Goal: Task Accomplishment & Management: Complete application form

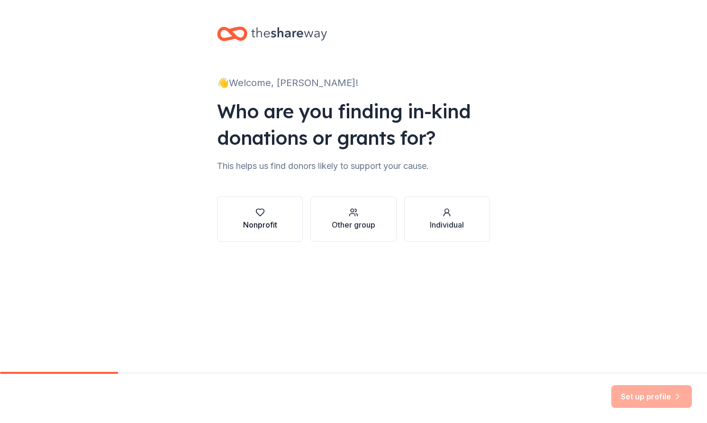
click at [268, 216] on div "button" at bounding box center [260, 212] width 34 height 9
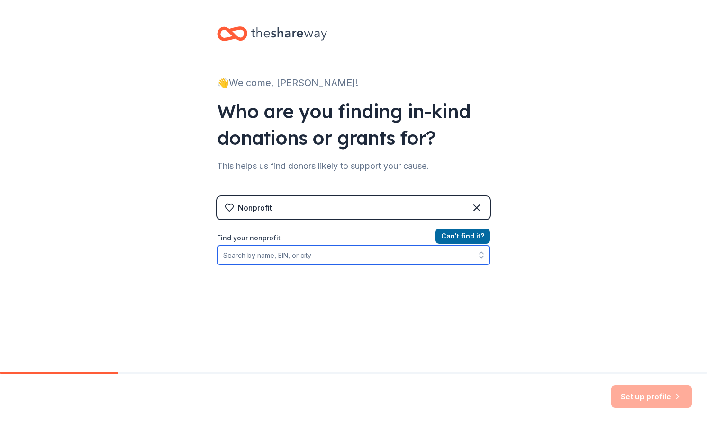
click at [278, 260] on input "Find your nonprofit" at bounding box center [353, 255] width 273 height 19
type input "Will's Way Inc"
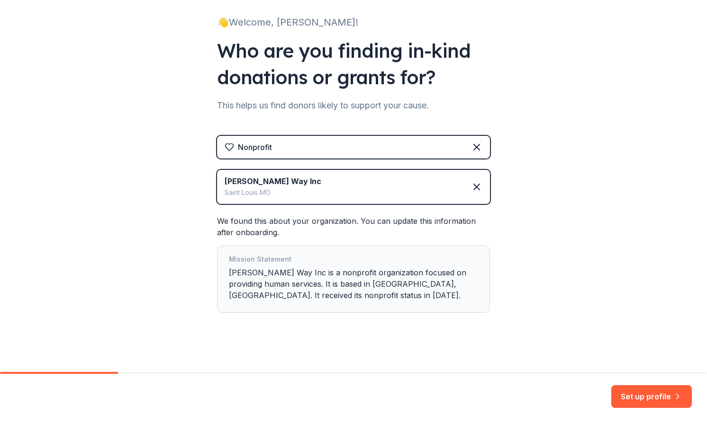
scroll to position [66, 0]
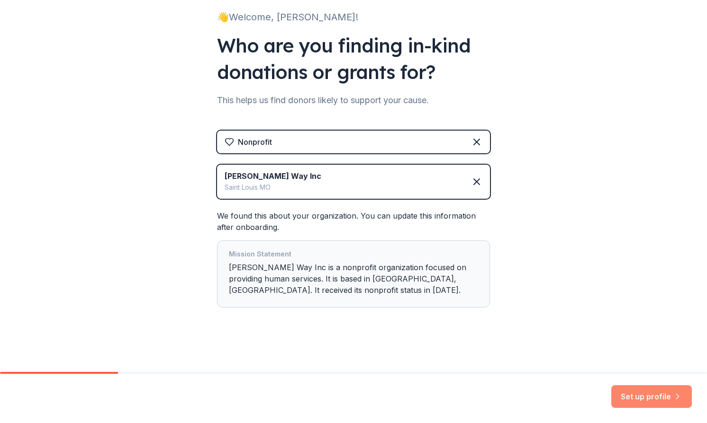
click at [636, 395] on button "Set up profile" at bounding box center [651, 396] width 81 height 23
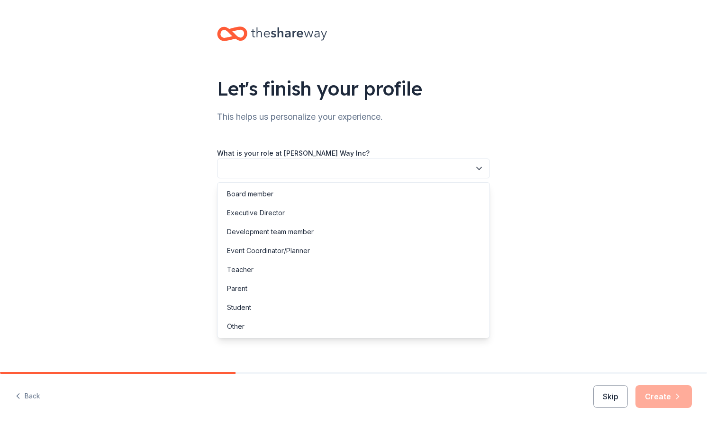
click at [480, 168] on icon "button" at bounding box center [478, 169] width 5 height 2
click at [234, 196] on div "Board member" at bounding box center [250, 193] width 46 height 11
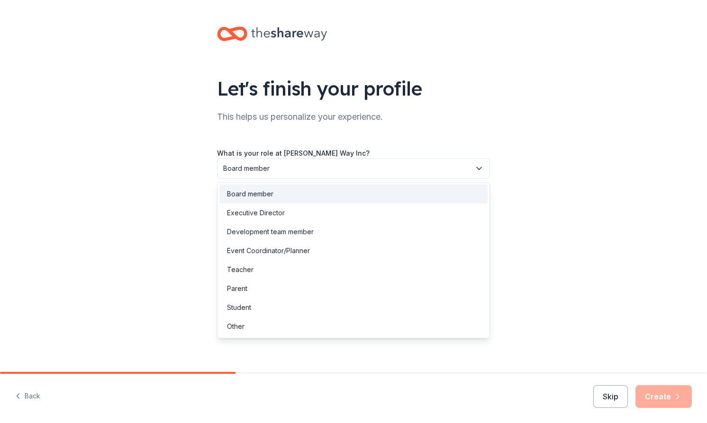
click at [480, 167] on icon "button" at bounding box center [478, 168] width 9 height 9
click at [238, 326] on div "Other" at bounding box center [236, 326] width 18 height 11
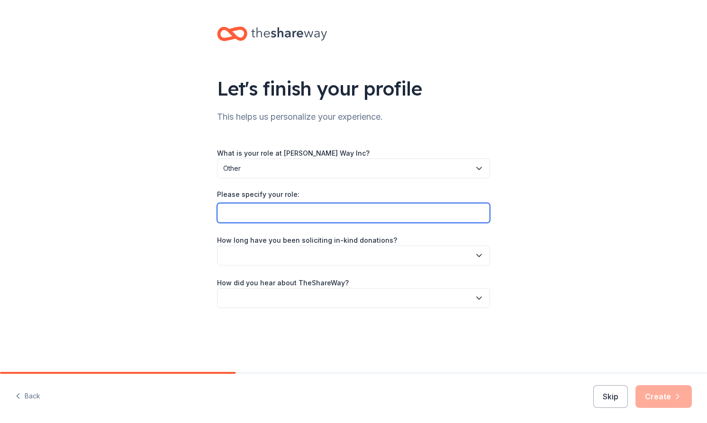
click at [251, 217] on input "Please specify your role:" at bounding box center [353, 213] width 273 height 20
type input "founder"
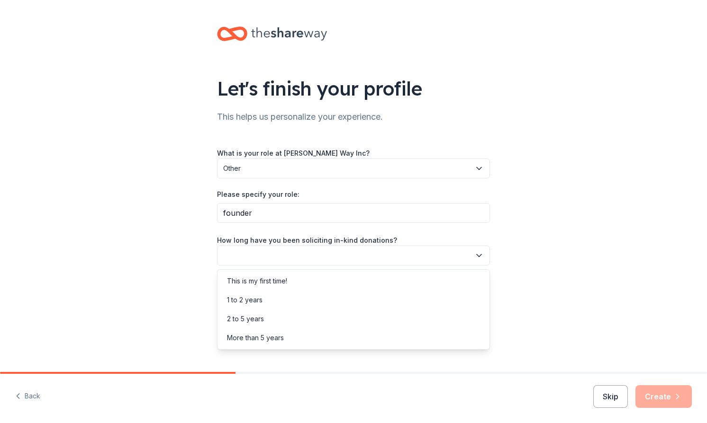
click at [251, 260] on button "button" at bounding box center [353, 256] width 273 height 20
click at [243, 341] on div "More than 5 years" at bounding box center [255, 337] width 57 height 11
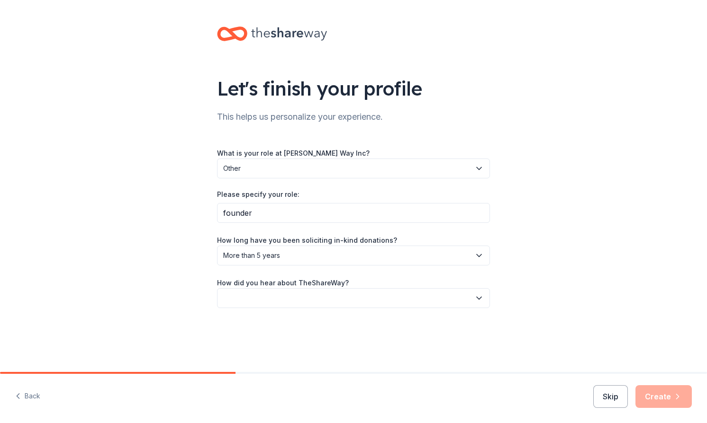
click at [479, 300] on icon "button" at bounding box center [478, 298] width 9 height 9
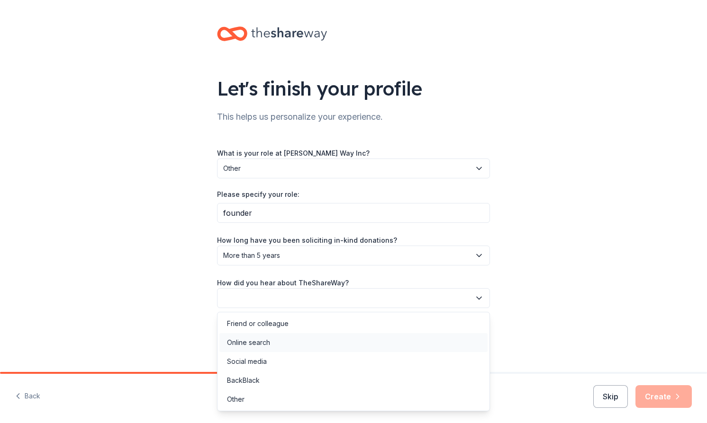
click at [261, 341] on div "Online search" at bounding box center [248, 342] width 43 height 11
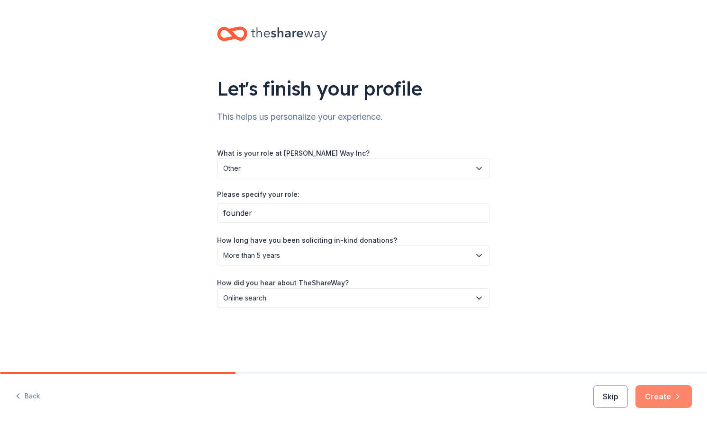
click at [666, 398] on button "Create" at bounding box center [663, 396] width 56 height 23
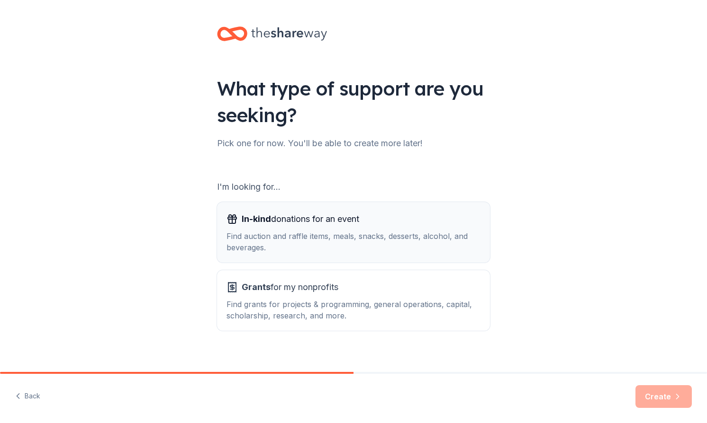
click at [279, 224] on span "In-kind donations for an event" at bounding box center [300, 219] width 117 height 15
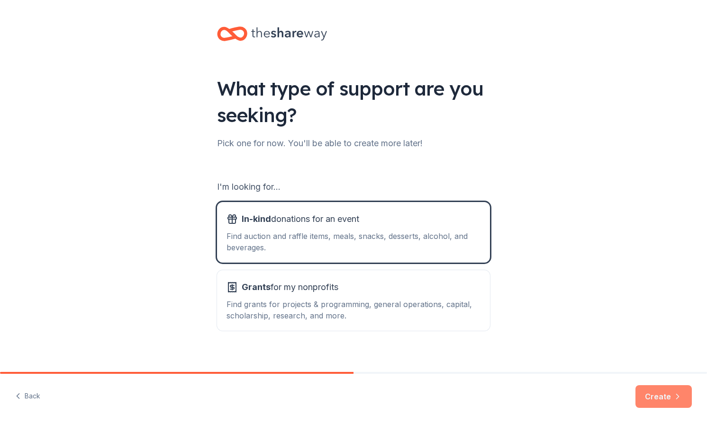
click at [649, 393] on button "Create" at bounding box center [663, 396] width 56 height 23
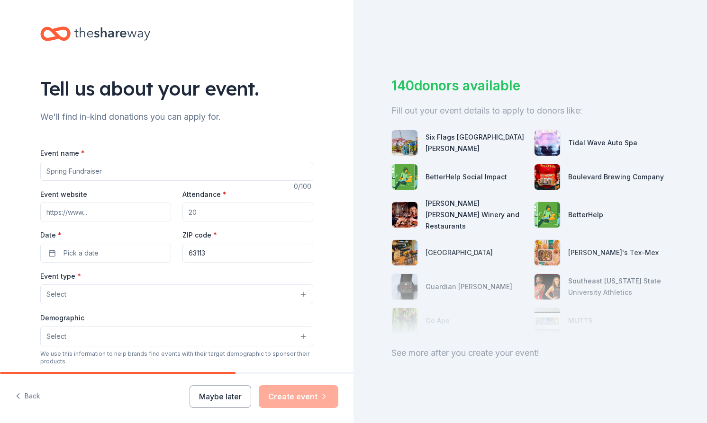
click at [411, 147] on img at bounding box center [405, 143] width 26 height 26
click at [96, 174] on input "Event name *" at bounding box center [176, 171] width 273 height 19
click at [91, 212] on input "Event website" at bounding box center [105, 212] width 131 height 19
type input "willswayinc.org"
click at [197, 211] on input "Attendance *" at bounding box center [247, 212] width 131 height 19
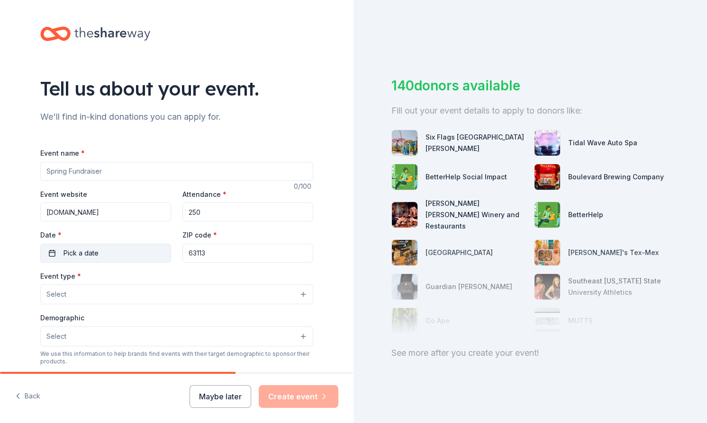
type input "250"
click at [59, 254] on button "Pick a date" at bounding box center [105, 253] width 131 height 19
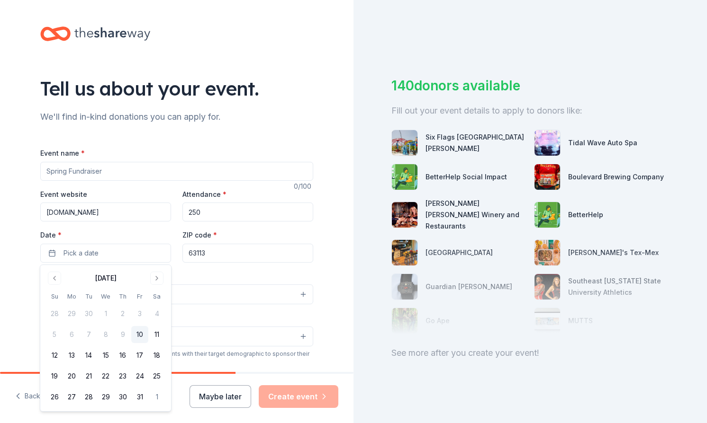
click at [140, 332] on button "10" at bounding box center [139, 334] width 17 height 17
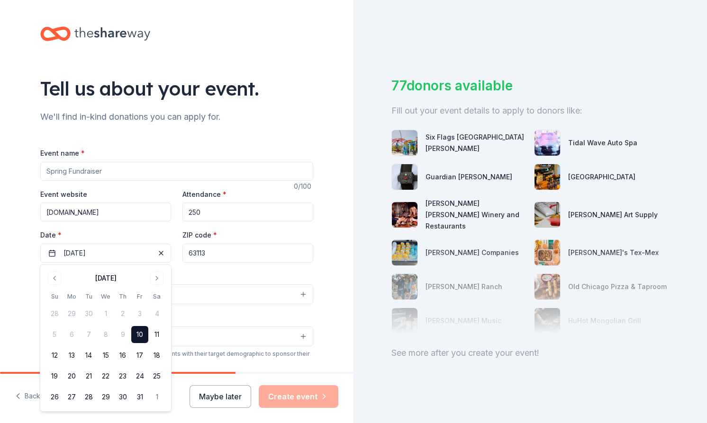
click at [199, 266] on div "Event name * 0 /100 Event website willswayinc.org Attendance * 250 Date * 10/10…" at bounding box center [176, 366] width 273 height 438
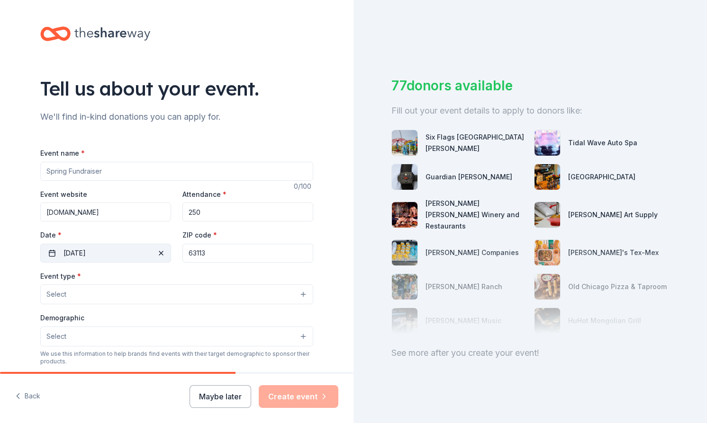
click at [118, 253] on button "10/10/2025" at bounding box center [105, 253] width 131 height 19
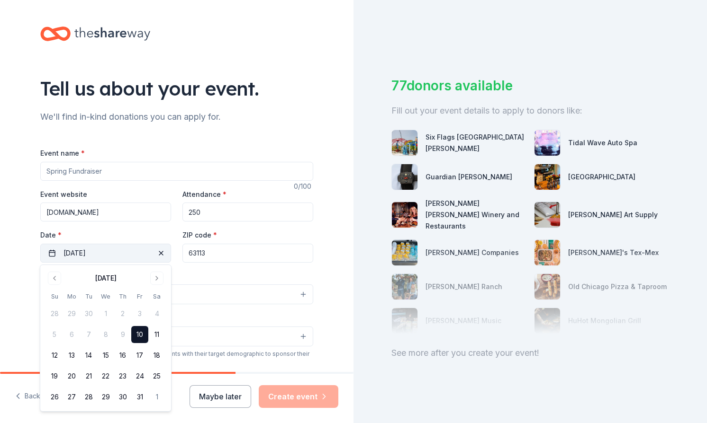
click at [118, 253] on button "10/10/2025" at bounding box center [105, 253] width 131 height 19
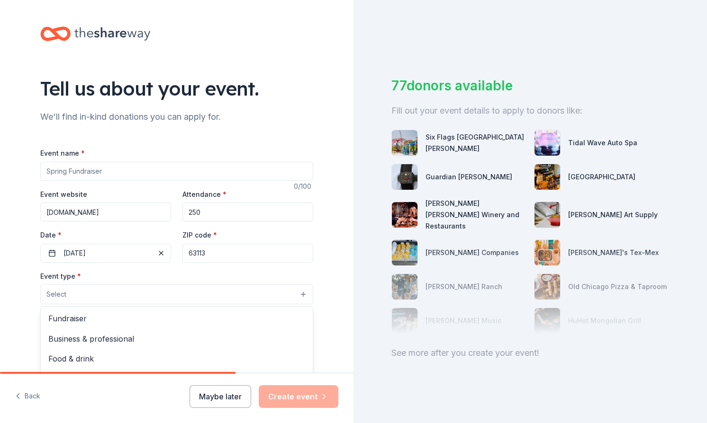
click at [300, 295] on button "Select" at bounding box center [176, 295] width 273 height 20
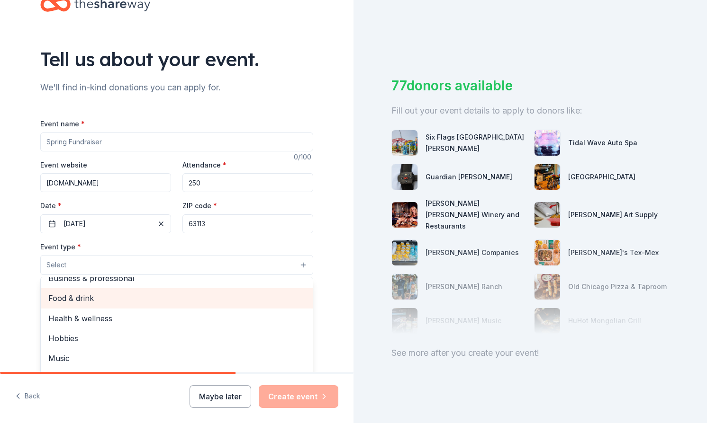
scroll to position [30, 0]
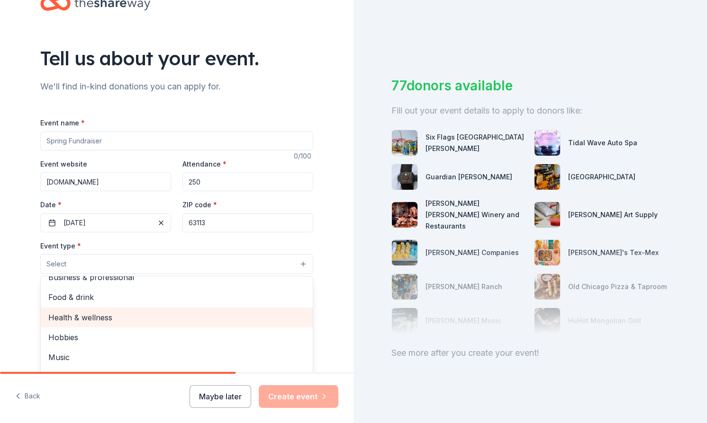
click at [100, 317] on span "Health & wellness" at bounding box center [176, 318] width 257 height 12
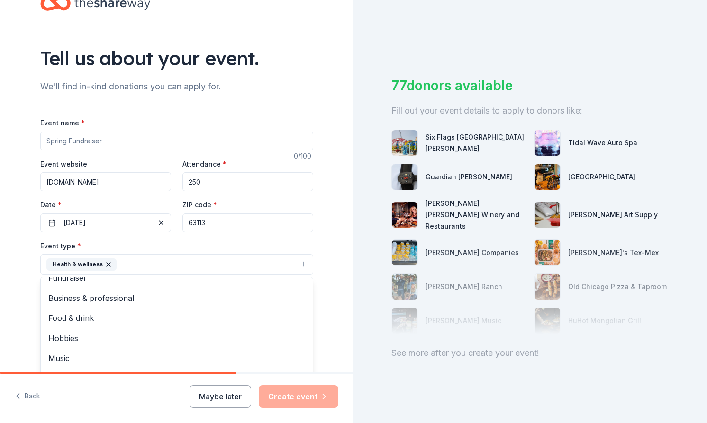
click at [19, 321] on div "Tell us about your event. We'll find in-kind donations you can apply for. Event…" at bounding box center [176, 285] width 353 height 631
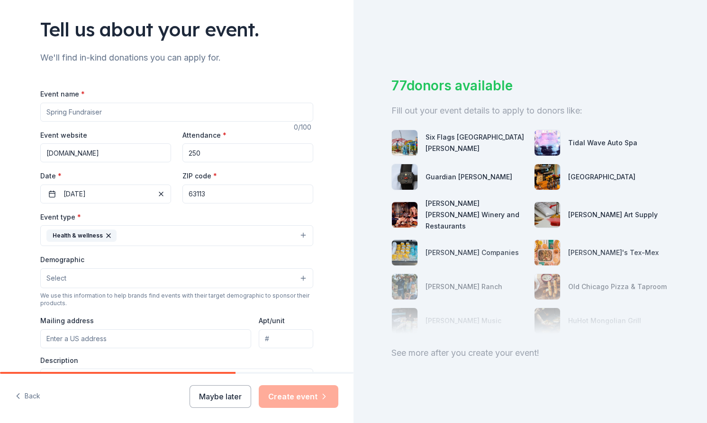
scroll to position [58, 0]
click at [304, 276] on button "Select" at bounding box center [176, 279] width 273 height 20
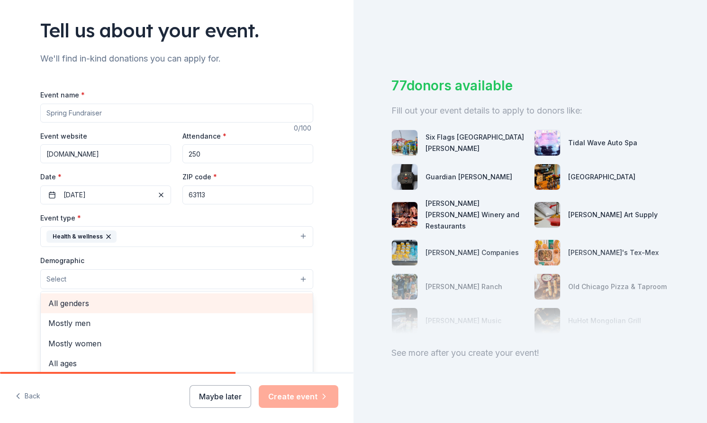
click at [150, 304] on span "All genders" at bounding box center [176, 303] width 257 height 12
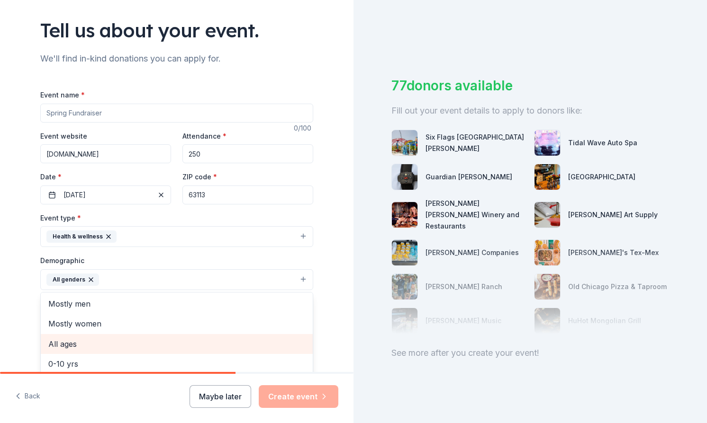
scroll to position [0, 0]
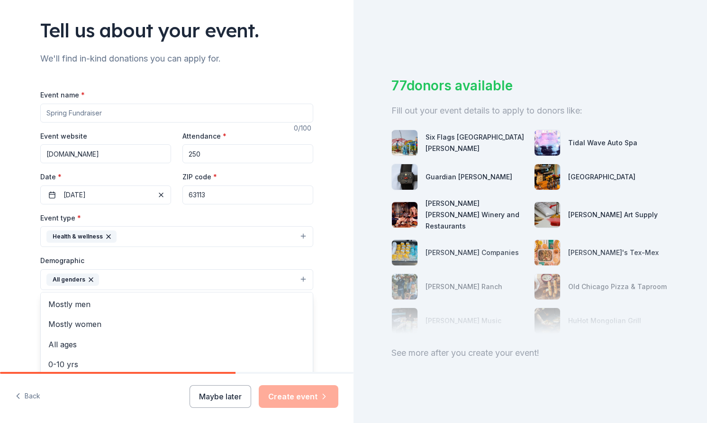
click at [13, 315] on div "Tell us about your event. We'll find in-kind donations you can apply for. Event…" at bounding box center [176, 258] width 353 height 632
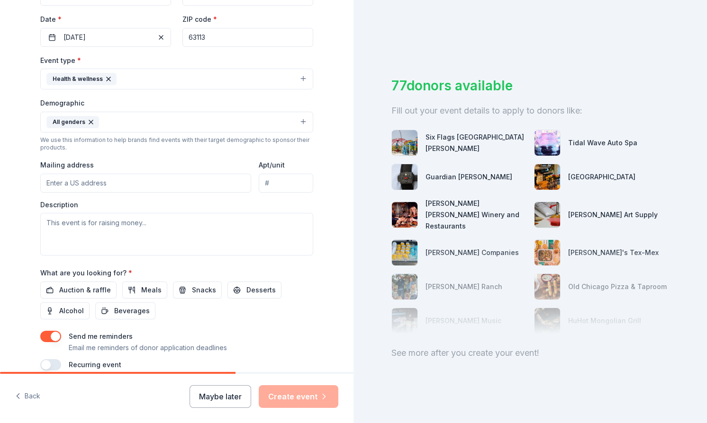
scroll to position [260, 0]
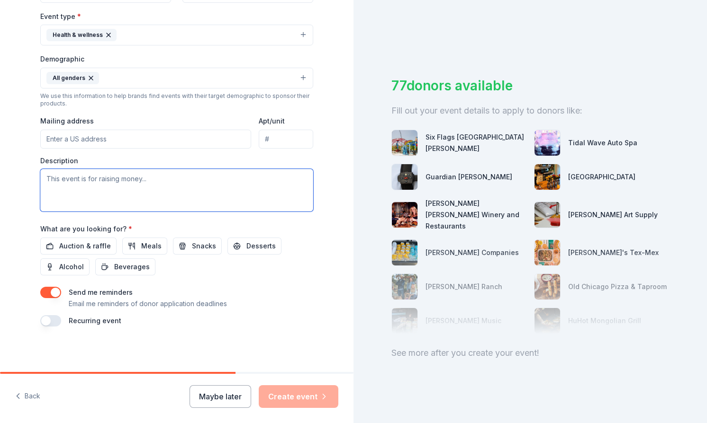
click at [55, 192] on textarea at bounding box center [176, 190] width 273 height 43
type textarea "The event is for giving to the community"
click at [148, 251] on span "Meals" at bounding box center [151, 246] width 20 height 11
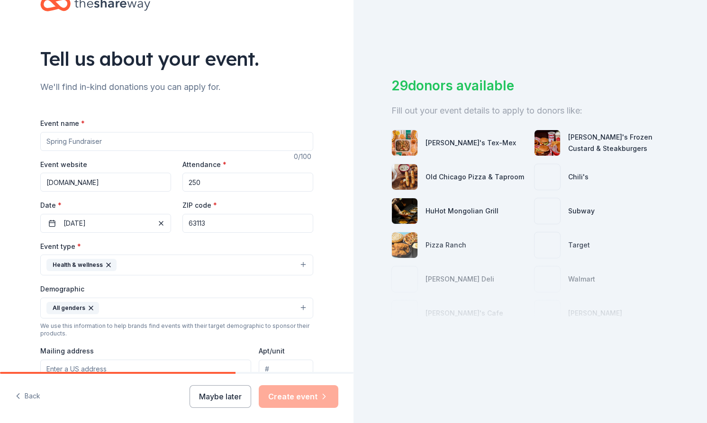
scroll to position [18, 0]
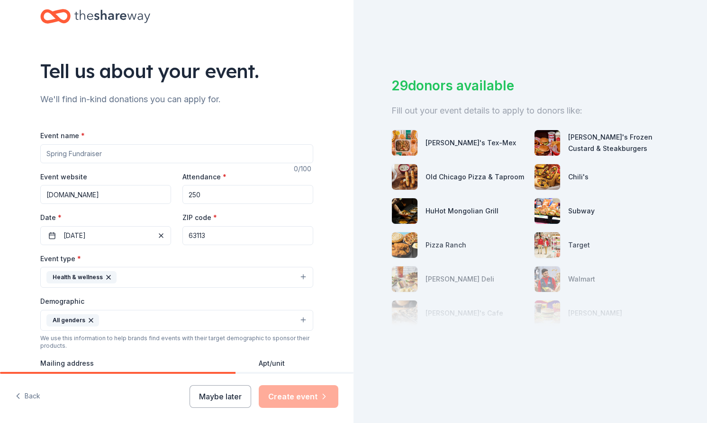
click at [63, 158] on input "Event name *" at bounding box center [176, 153] width 273 height 19
type input "w"
type input "Winter giveaways"
click at [292, 397] on button "Create event" at bounding box center [299, 396] width 80 height 23
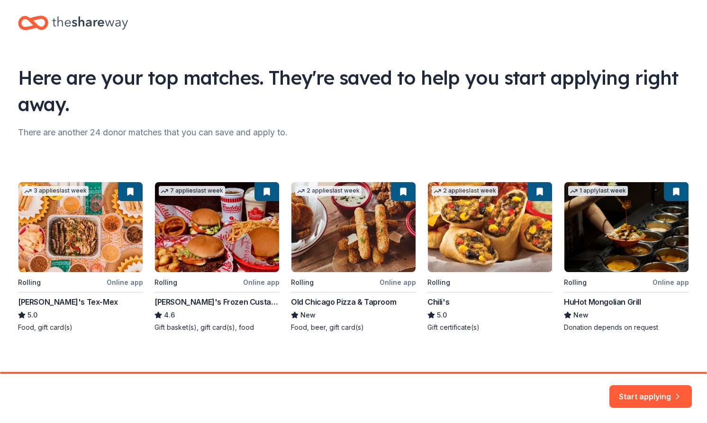
scroll to position [17, 0]
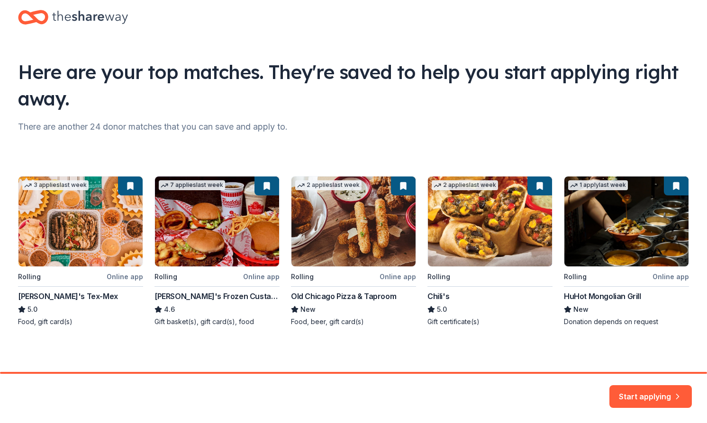
click at [209, 248] on div "3 applies last week Rolling Online app Chuy's Tex-Mex 5.0 Food, gift card(s) 7 …" at bounding box center [353, 251] width 671 height 151
click at [197, 186] on div "3 applies last week Rolling Online app Chuy's Tex-Mex 5.0 Food, gift card(s) 7 …" at bounding box center [353, 251] width 671 height 151
click at [219, 221] on div "3 applies last week Rolling Online app Chuy's Tex-Mex 5.0 Food, gift card(s) 7 …" at bounding box center [353, 251] width 671 height 151
click at [224, 284] on div "3 applies last week Rolling Online app Chuy's Tex-Mex 5.0 Food, gift card(s) 7 …" at bounding box center [353, 251] width 671 height 151
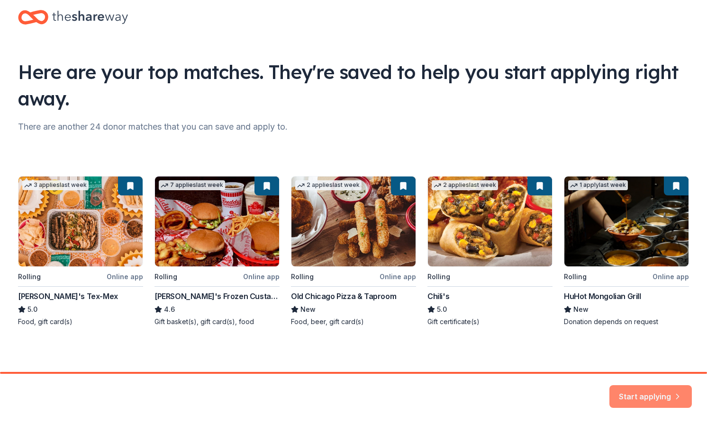
click at [630, 394] on button "Start applying" at bounding box center [650, 391] width 82 height 23
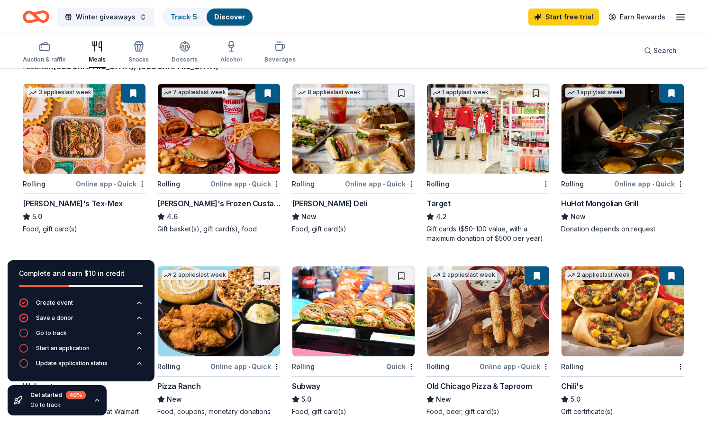
scroll to position [65, 0]
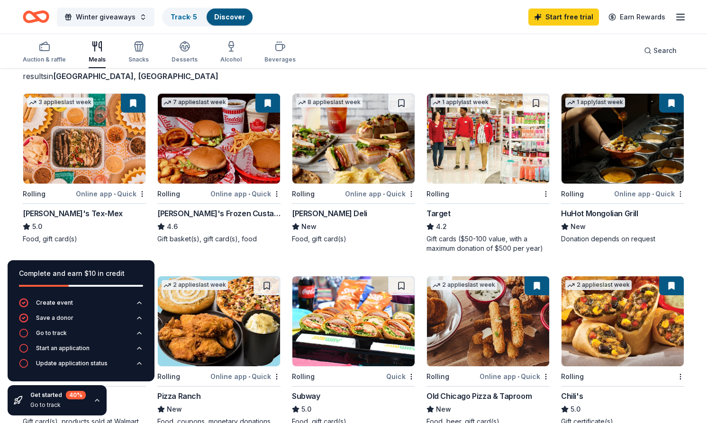
click at [213, 140] on img at bounding box center [219, 139] width 122 height 90
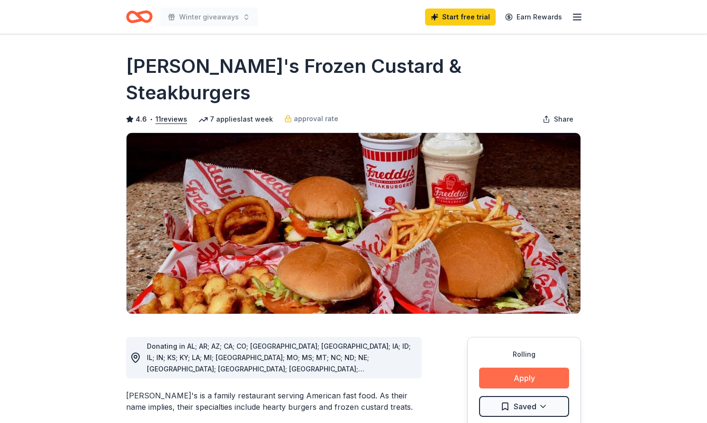
click at [535, 368] on button "Apply" at bounding box center [524, 378] width 90 height 21
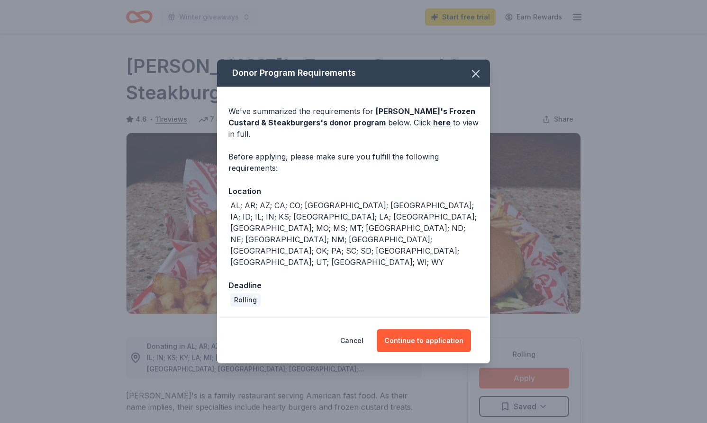
click at [458, 216] on div "AL; AR; AZ; CA; CO; FL; GA; IA; ID; IL; IN; KS; KY; LA; MI; MN; MO; MS; MT; NC;…" at bounding box center [354, 234] width 248 height 68
click at [430, 330] on button "Continue to application" at bounding box center [423, 341] width 94 height 23
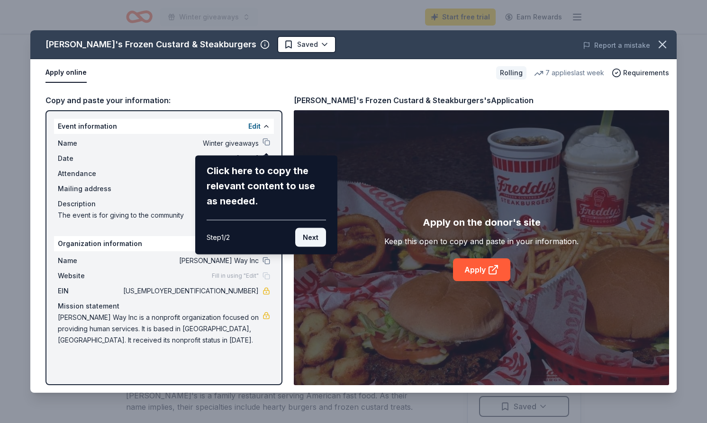
click at [315, 237] on button "Next" at bounding box center [310, 237] width 31 height 19
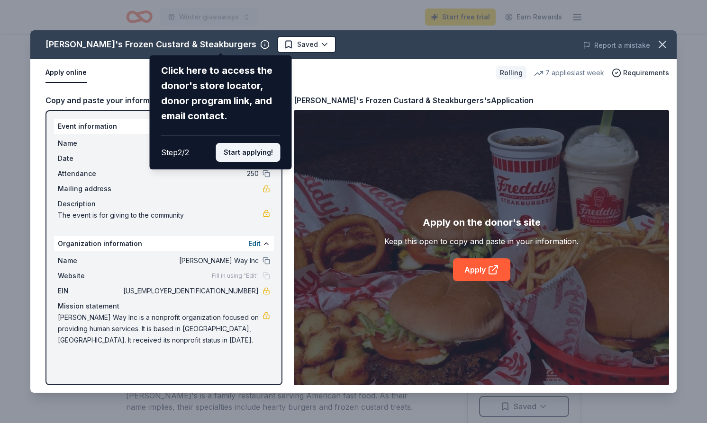
click at [251, 158] on button "Start applying!" at bounding box center [248, 152] width 64 height 19
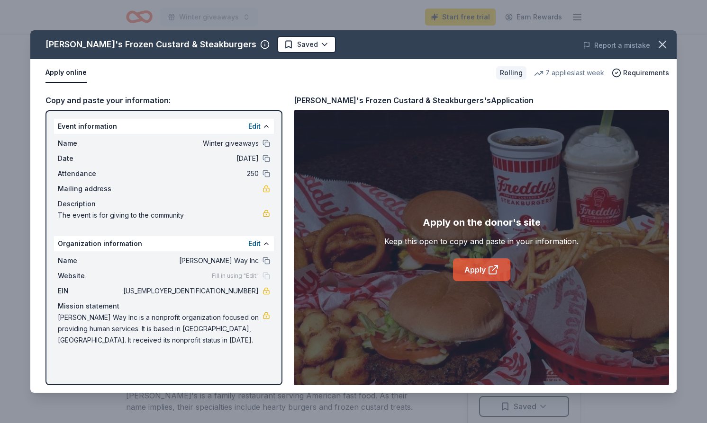
click at [478, 275] on link "Apply" at bounding box center [481, 270] width 57 height 23
click at [660, 42] on icon "button" at bounding box center [662, 44] width 7 height 7
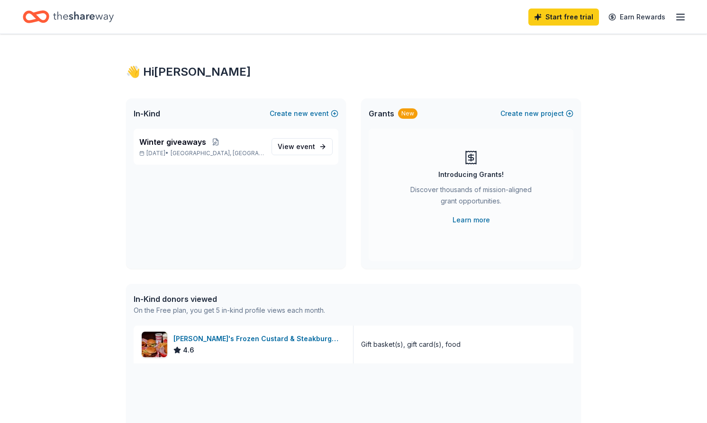
click at [54, 20] on icon "Home" at bounding box center [83, 16] width 61 height 19
click at [43, 20] on icon "Home" at bounding box center [36, 17] width 27 height 22
click at [80, 18] on icon "Home" at bounding box center [83, 16] width 61 height 19
click at [681, 12] on icon "button" at bounding box center [679, 16] width 11 height 11
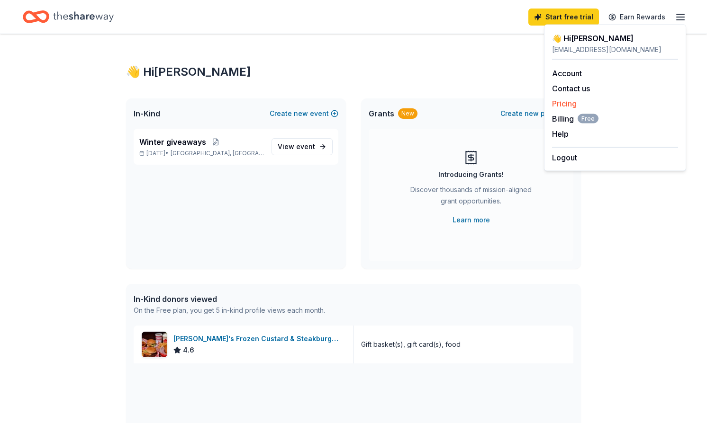
click at [571, 105] on link "Pricing" at bounding box center [564, 103] width 25 height 9
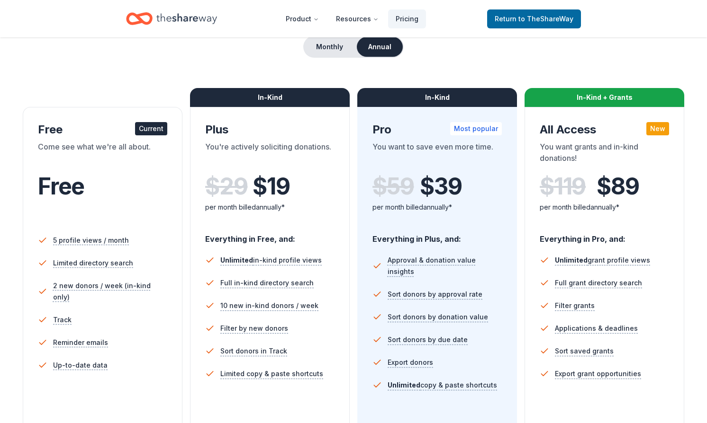
scroll to position [95, 0]
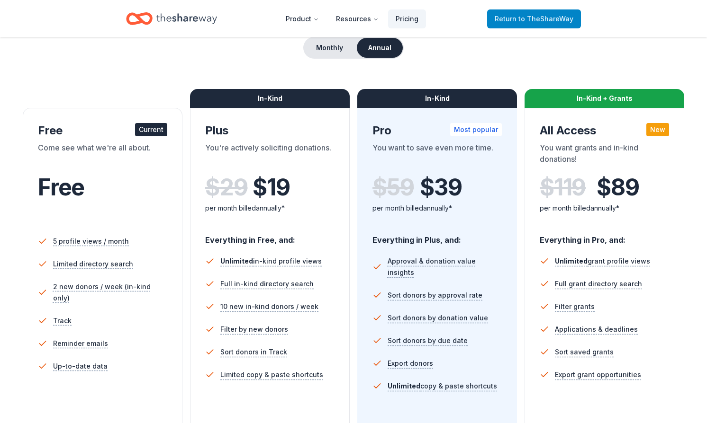
click at [503, 18] on span "Return to TheShareWay" at bounding box center [533, 18] width 79 height 11
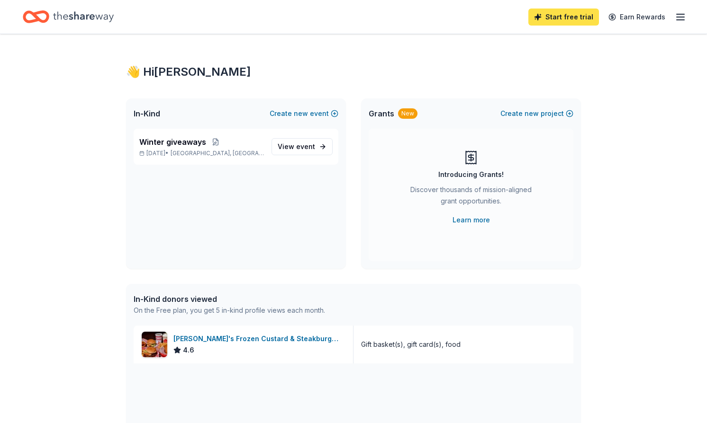
click at [564, 18] on link "Start free trial" at bounding box center [563, 17] width 71 height 17
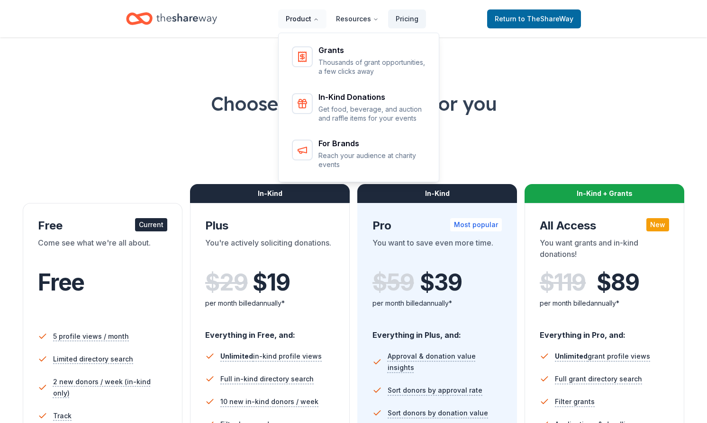
click at [305, 22] on button "Product" at bounding box center [302, 18] width 48 height 19
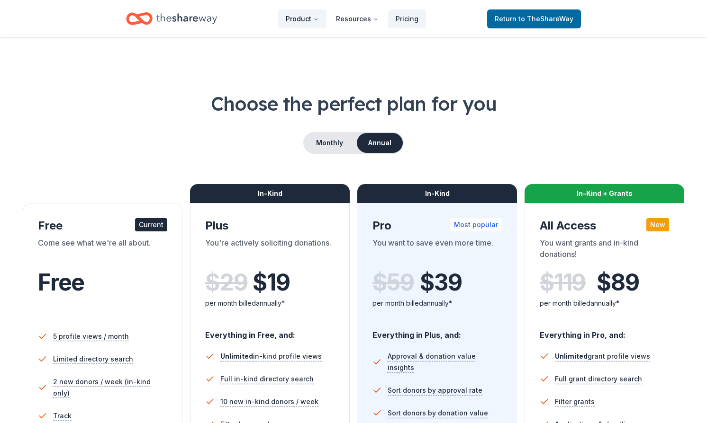
click at [306, 18] on button "Product" at bounding box center [302, 18] width 48 height 19
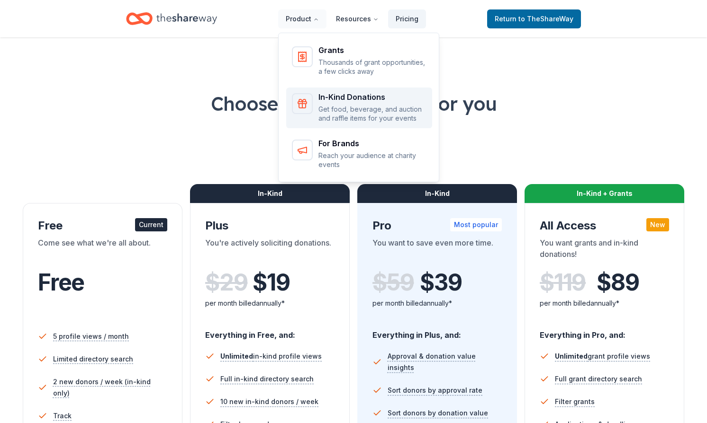
click at [340, 103] on div "In-Kind Donations Get food, beverage, and auction and raffle items for your eve…" at bounding box center [372, 108] width 108 height 30
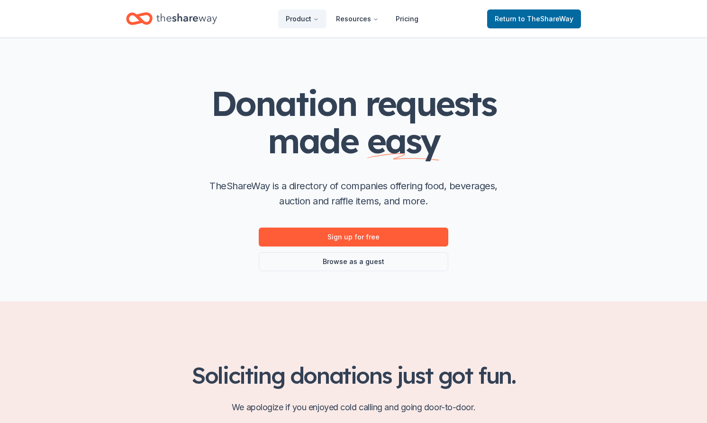
scroll to position [10, 0]
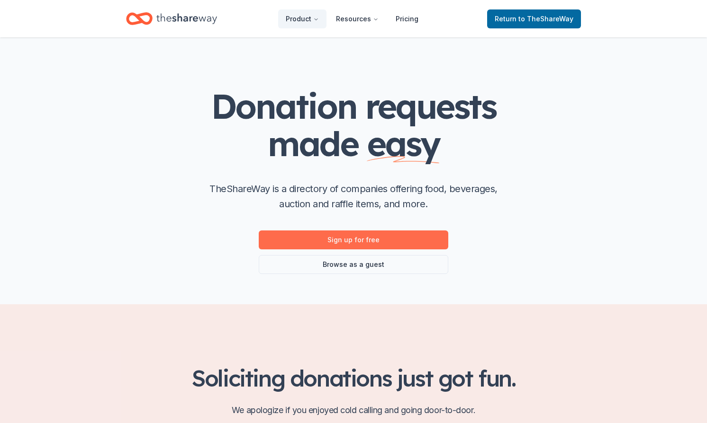
click at [353, 239] on link "Sign up for free" at bounding box center [353, 240] width 189 height 19
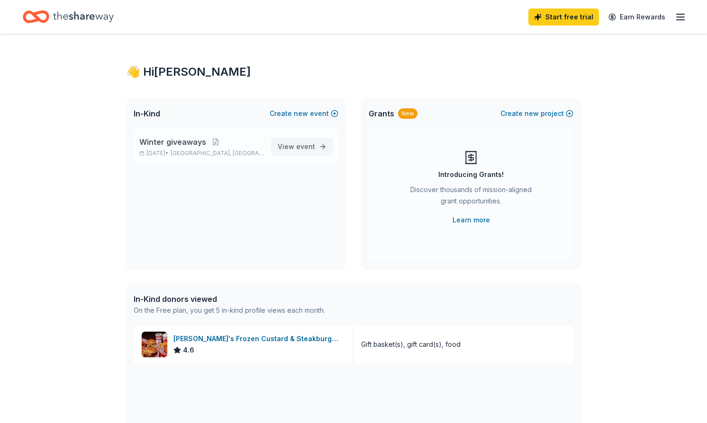
click at [289, 149] on span "View event" at bounding box center [296, 146] width 37 height 11
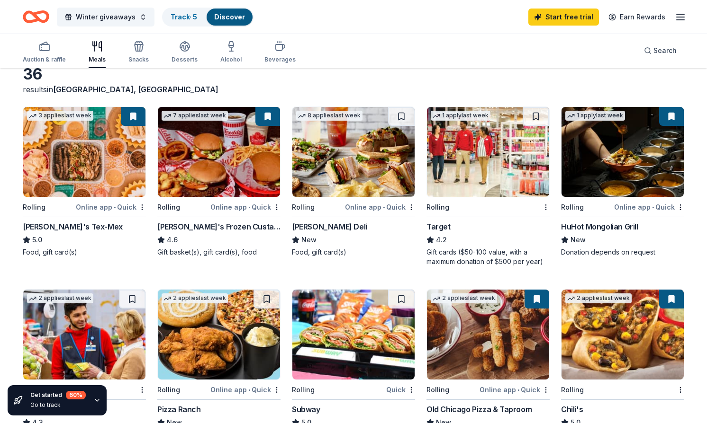
scroll to position [52, 0]
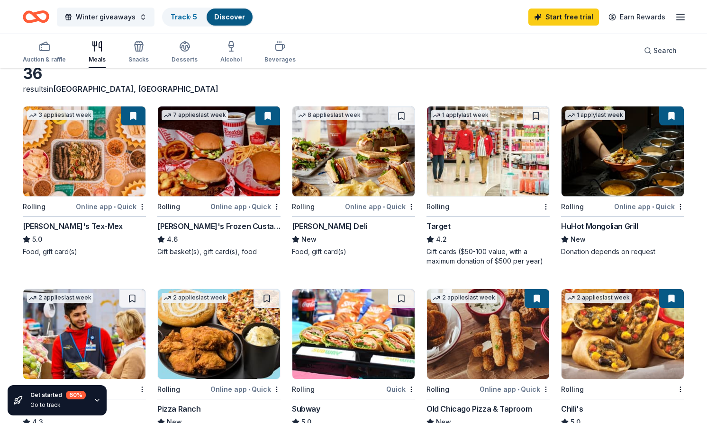
click at [355, 169] on img at bounding box center [353, 152] width 122 height 90
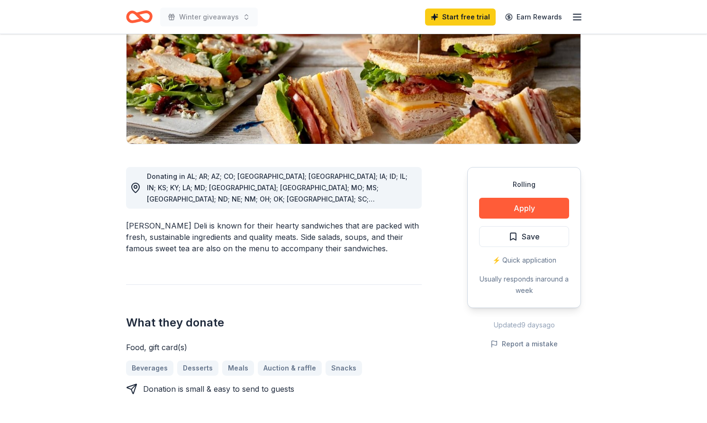
scroll to position [144, 0]
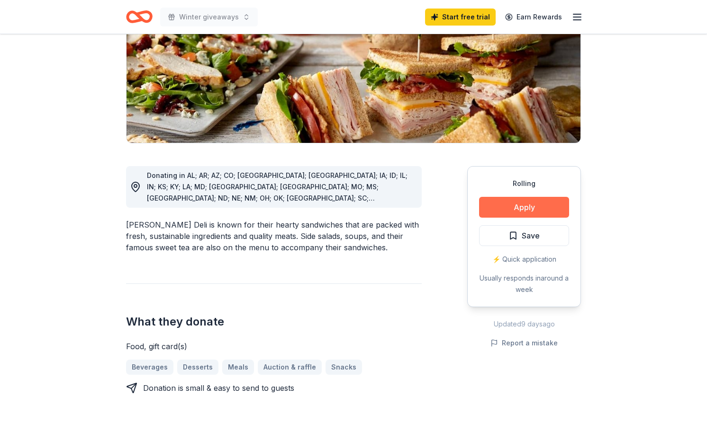
click at [501, 205] on button "Apply" at bounding box center [524, 207] width 90 height 21
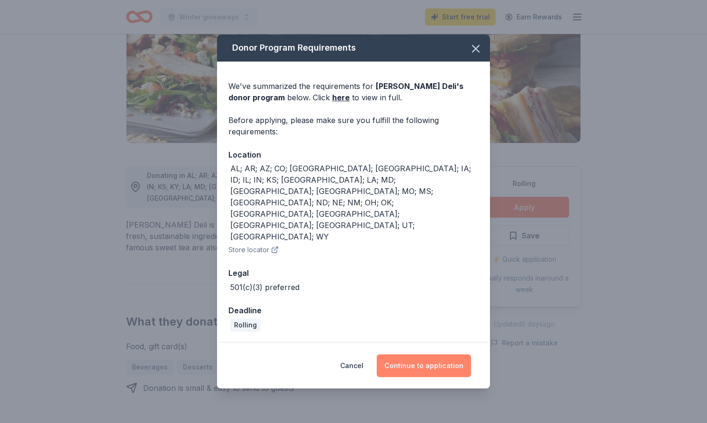
click at [428, 355] on button "Continue to application" at bounding box center [423, 366] width 94 height 23
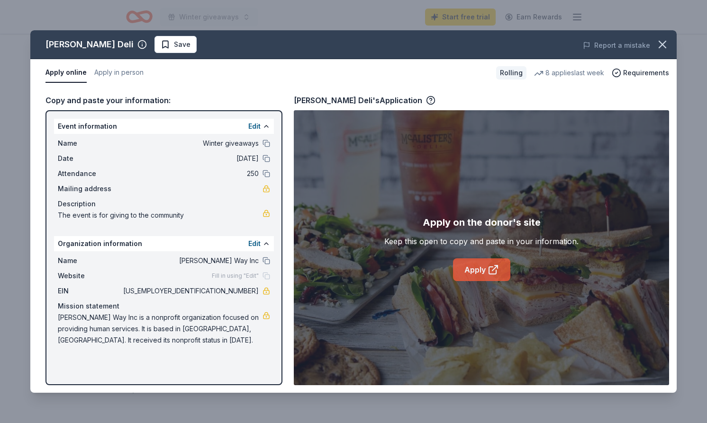
click at [466, 269] on link "Apply" at bounding box center [481, 270] width 57 height 23
click at [464, 269] on link "Apply" at bounding box center [481, 270] width 57 height 23
click at [664, 46] on icon "button" at bounding box center [661, 44] width 13 height 13
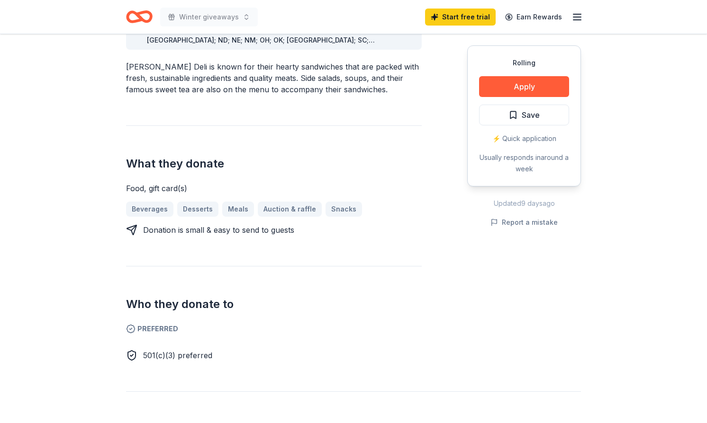
scroll to position [305, 0]
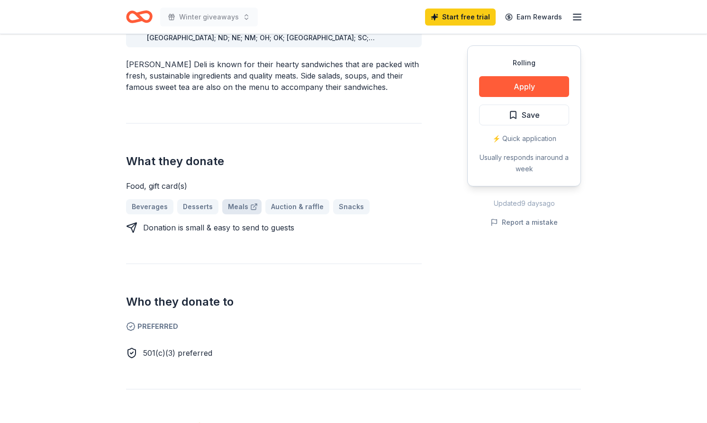
click at [237, 199] on link "Meals" at bounding box center [241, 206] width 39 height 15
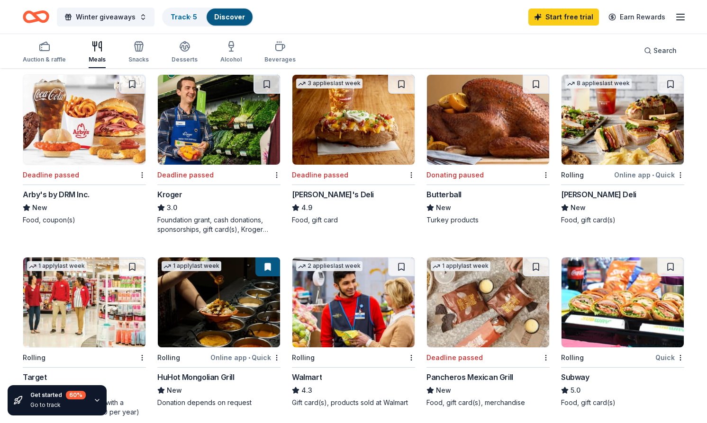
scroll to position [268, 0]
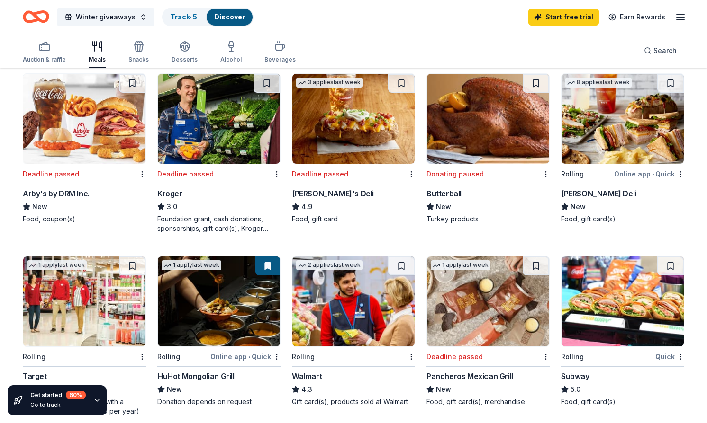
click at [100, 124] on img at bounding box center [84, 119] width 122 height 90
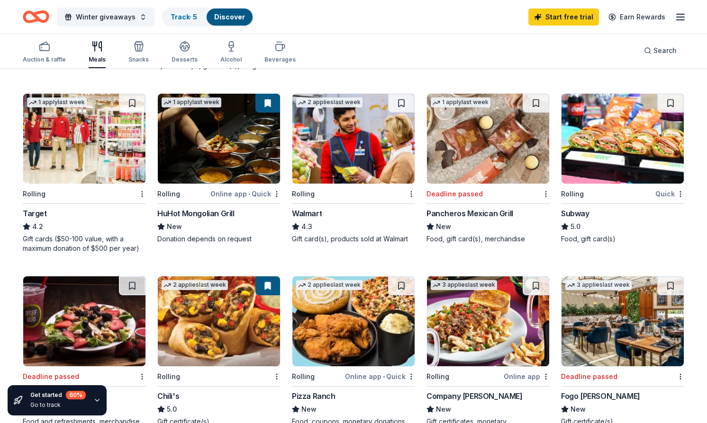
scroll to position [435, 0]
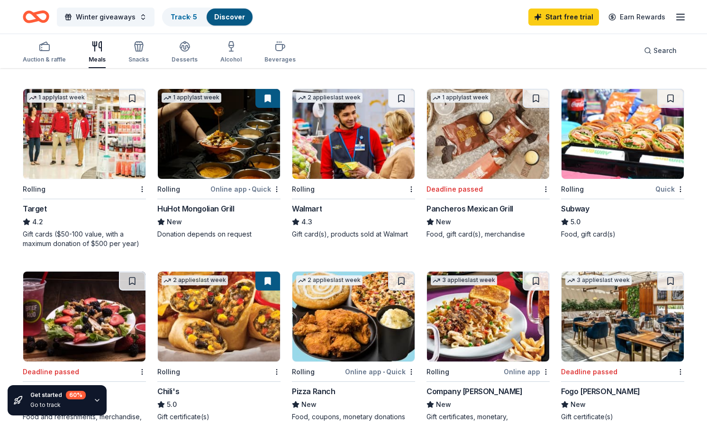
click at [82, 139] on img at bounding box center [84, 134] width 122 height 90
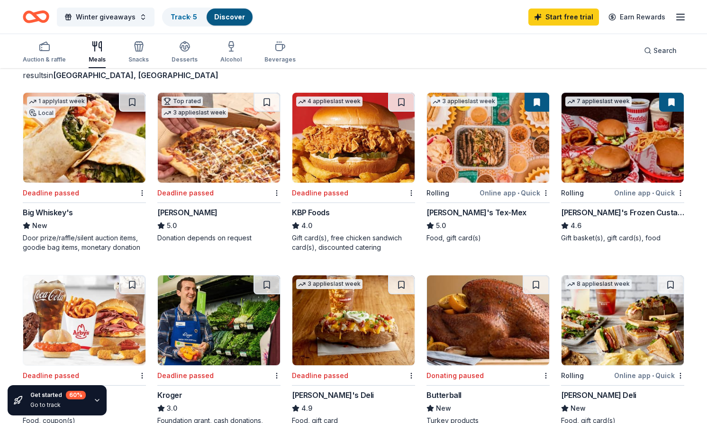
scroll to position [61, 0]
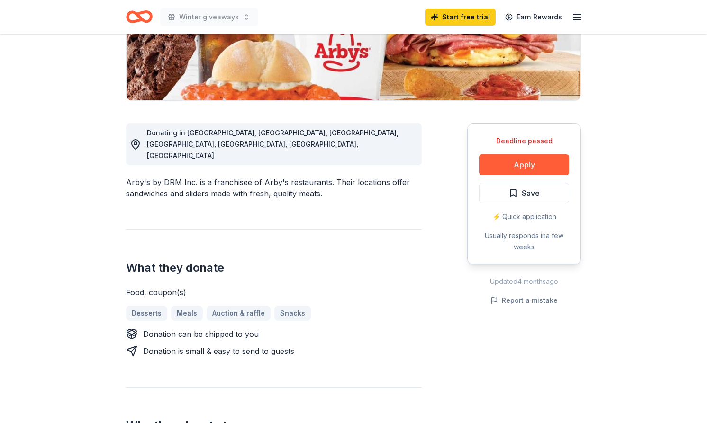
scroll to position [188, 0]
click at [511, 162] on button "Apply" at bounding box center [524, 164] width 90 height 21
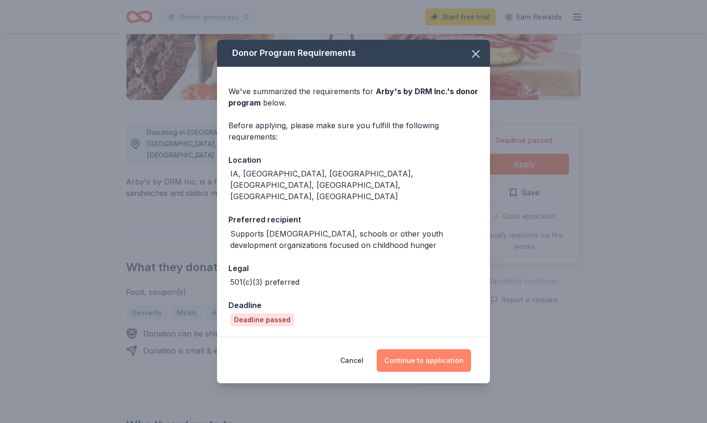
click at [429, 349] on button "Continue to application" at bounding box center [423, 360] width 94 height 23
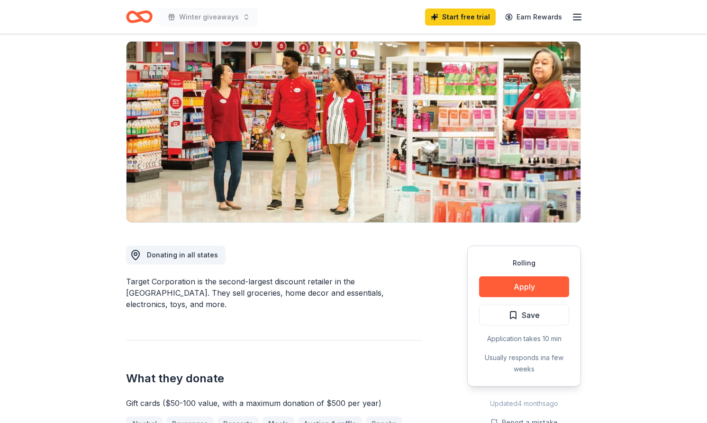
scroll to position [67, 0]
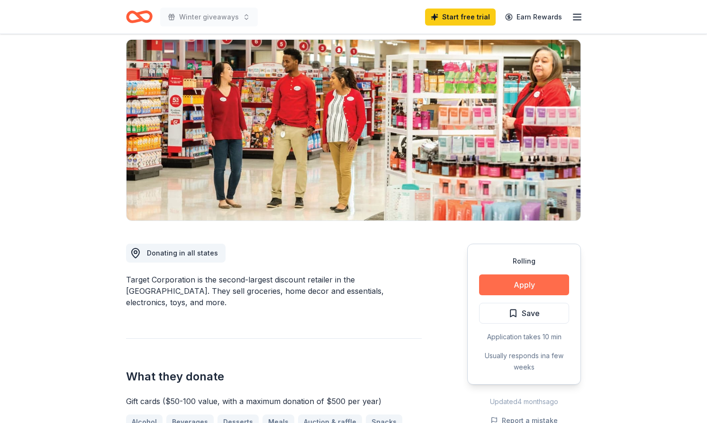
click at [496, 285] on button "Apply" at bounding box center [524, 285] width 90 height 21
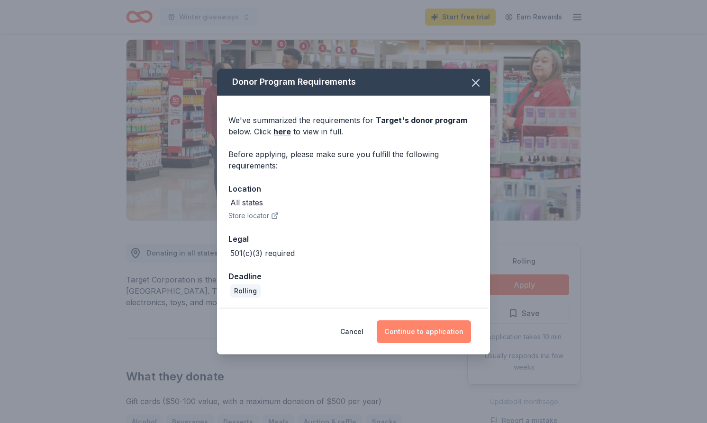
click at [448, 331] on button "Continue to application" at bounding box center [423, 332] width 94 height 23
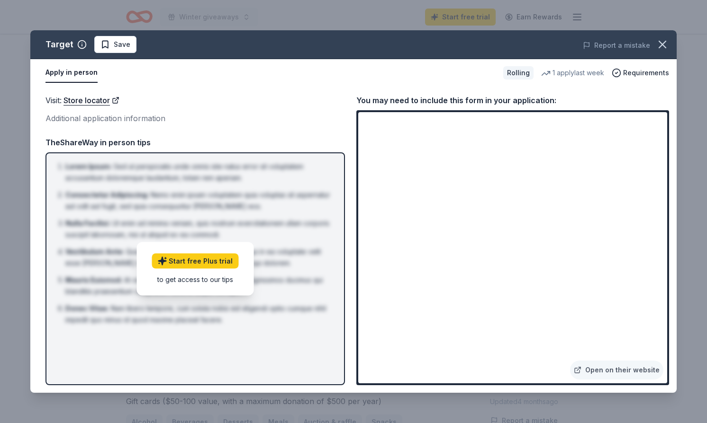
click at [218, 278] on div "to get access to our tips" at bounding box center [195, 280] width 87 height 10
click at [620, 371] on link "Open on their website" at bounding box center [616, 370] width 93 height 19
click at [663, 45] on icon "button" at bounding box center [662, 44] width 7 height 7
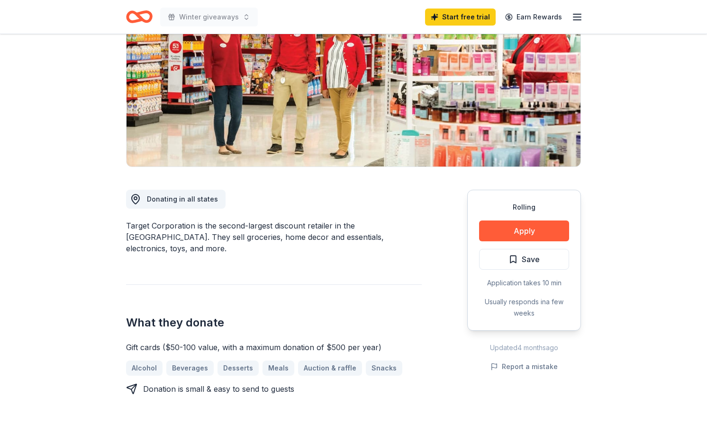
scroll to position [121, 0]
click at [517, 226] on button "Apply" at bounding box center [524, 230] width 90 height 21
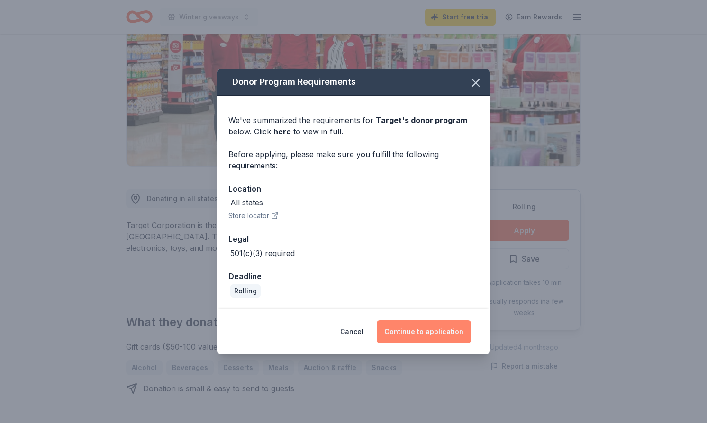
click at [430, 333] on button "Continue to application" at bounding box center [423, 332] width 94 height 23
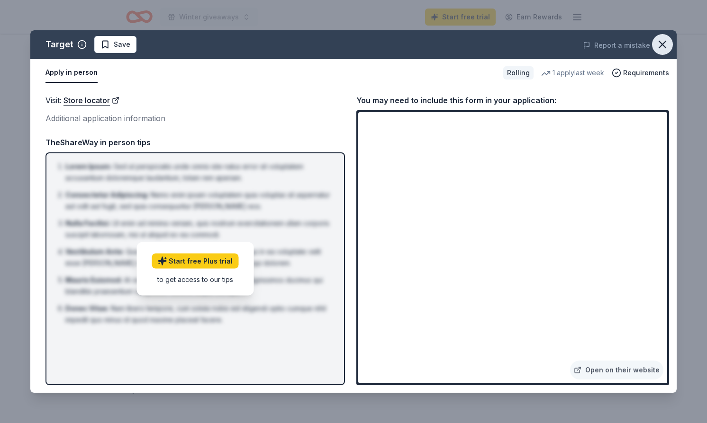
click at [657, 44] on icon "button" at bounding box center [661, 44] width 13 height 13
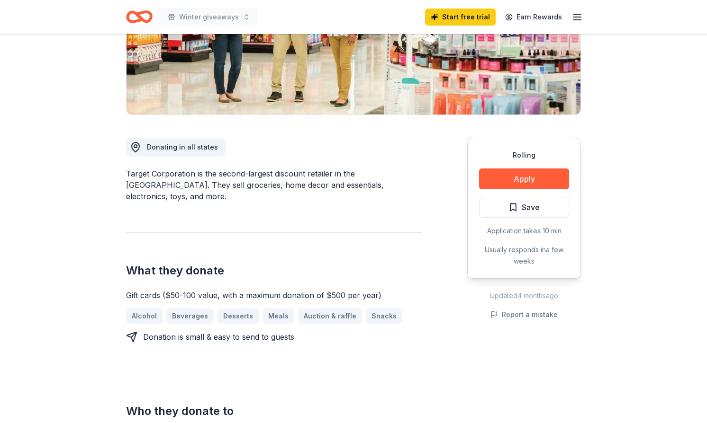
scroll to position [0, 0]
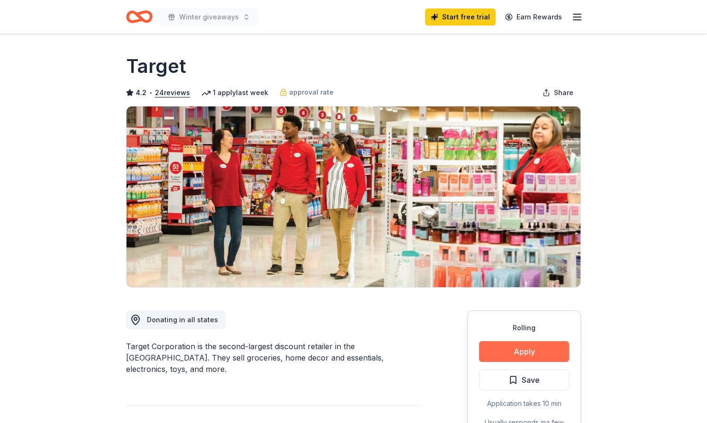
click at [502, 345] on button "Apply" at bounding box center [524, 351] width 90 height 21
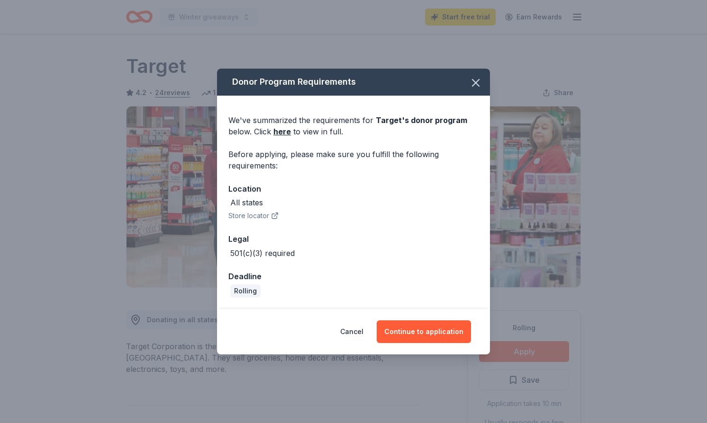
click at [292, 133] on div "We've summarized the requirements for Target 's donor program below. Click here…" at bounding box center [353, 126] width 250 height 23
click at [285, 133] on link "here" at bounding box center [282, 131] width 18 height 11
click at [483, 86] on button "button" at bounding box center [475, 82] width 21 height 21
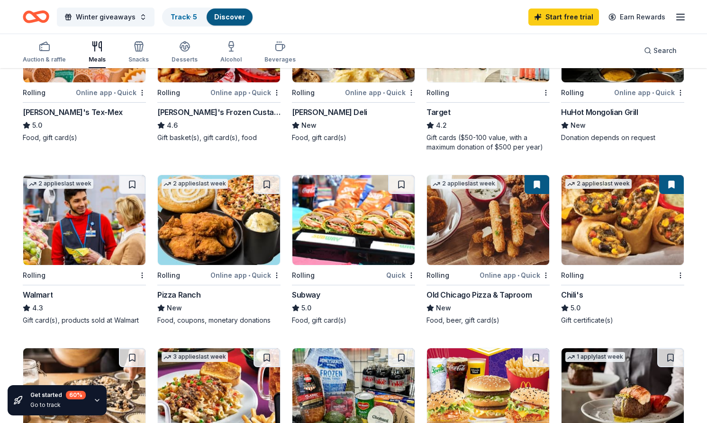
scroll to position [136, 0]
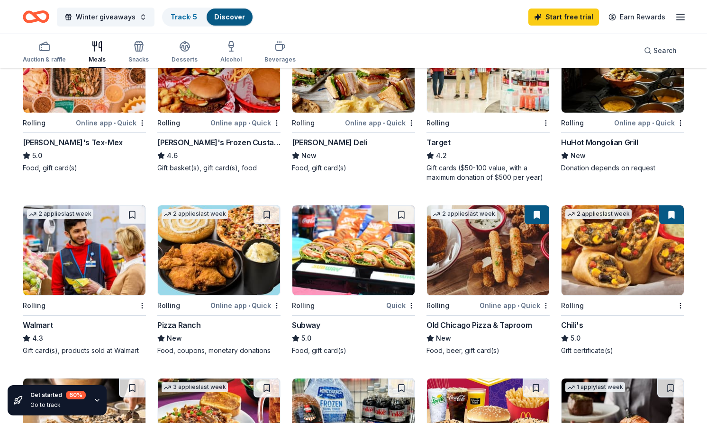
click at [356, 119] on div "Online app • Quick" at bounding box center [380, 123] width 70 height 12
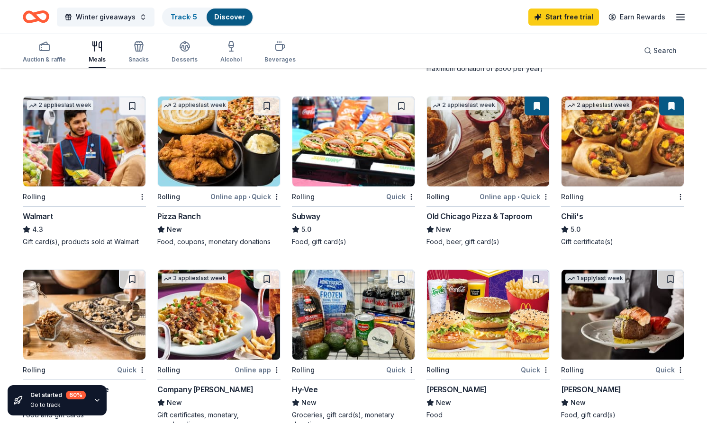
scroll to position [245, 0]
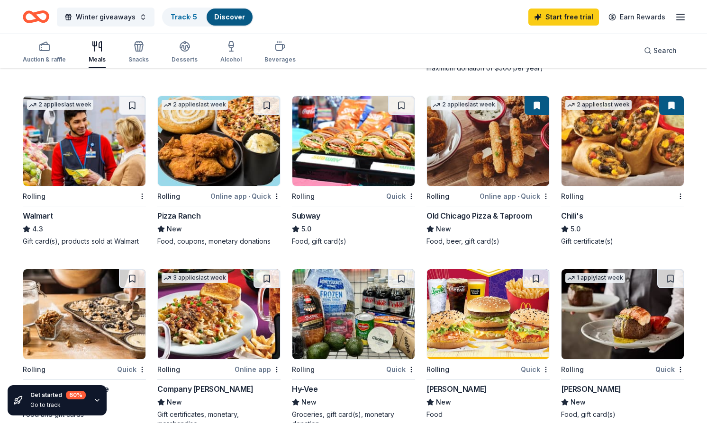
click at [85, 145] on img at bounding box center [84, 141] width 122 height 90
click at [609, 147] on img at bounding box center [622, 141] width 122 height 90
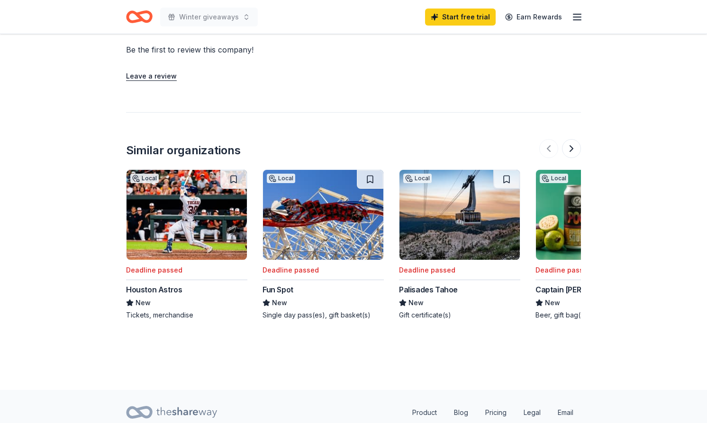
scroll to position [712, 0]
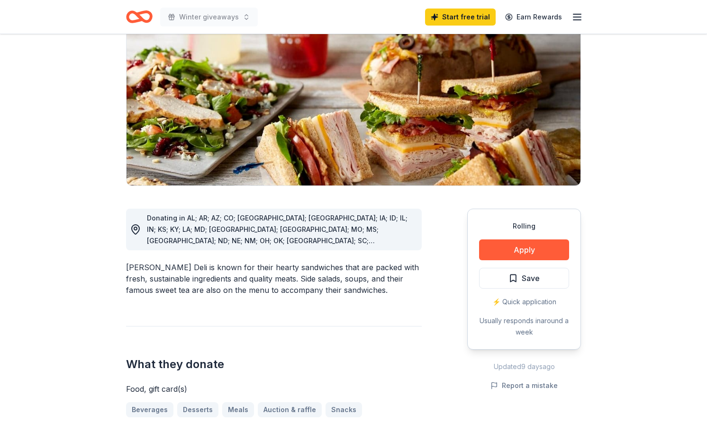
scroll to position [103, 0]
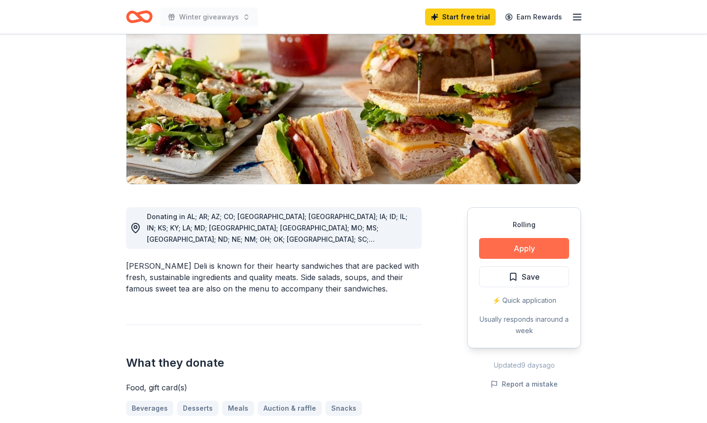
click at [516, 252] on button "Apply" at bounding box center [524, 248] width 90 height 21
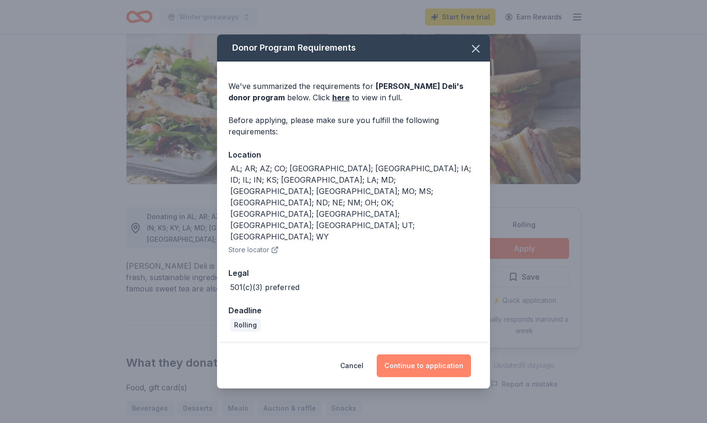
click at [426, 355] on button "Continue to application" at bounding box center [423, 366] width 94 height 23
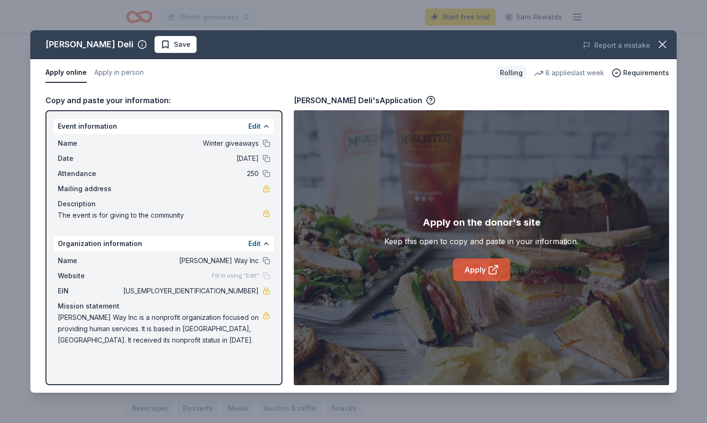
click at [486, 275] on link "Apply" at bounding box center [481, 270] width 57 height 23
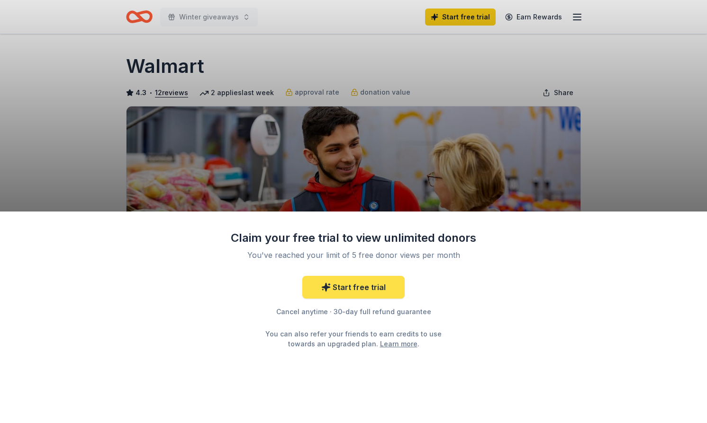
click at [363, 287] on link "Start free trial" at bounding box center [353, 287] width 102 height 23
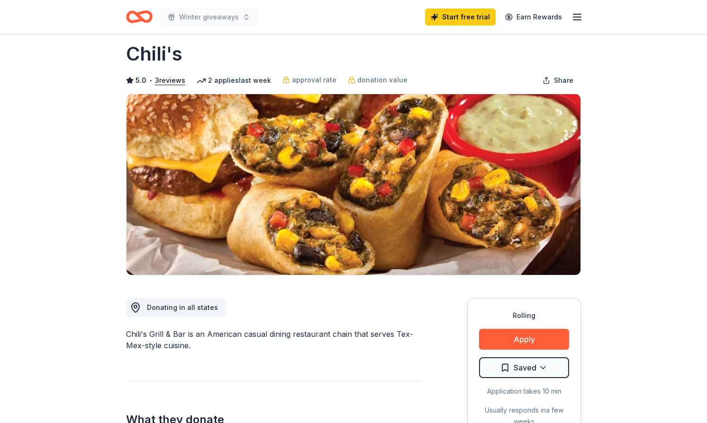
scroll to position [25, 0]
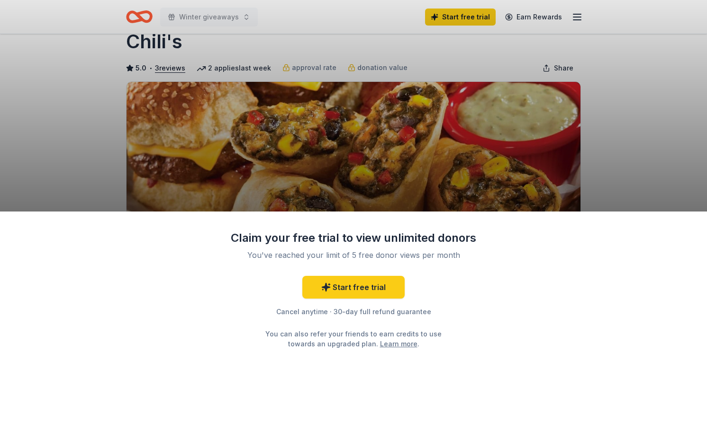
click at [619, 161] on div "Claim your free trial to view unlimited donors You've reached your limit of 5 f…" at bounding box center [353, 211] width 707 height 423
click at [506, 66] on div "Claim your free trial to view unlimited donors You've reached your limit of 5 f…" at bounding box center [353, 211] width 707 height 423
click at [513, 142] on div "Claim your free trial to view unlimited donors You've reached your limit of 5 f…" at bounding box center [353, 211] width 707 height 423
click at [603, 155] on div "Claim your free trial to view unlimited donors You've reached your limit of 5 f…" at bounding box center [353, 211] width 707 height 423
click at [360, 287] on link "Start free trial" at bounding box center [353, 287] width 102 height 23
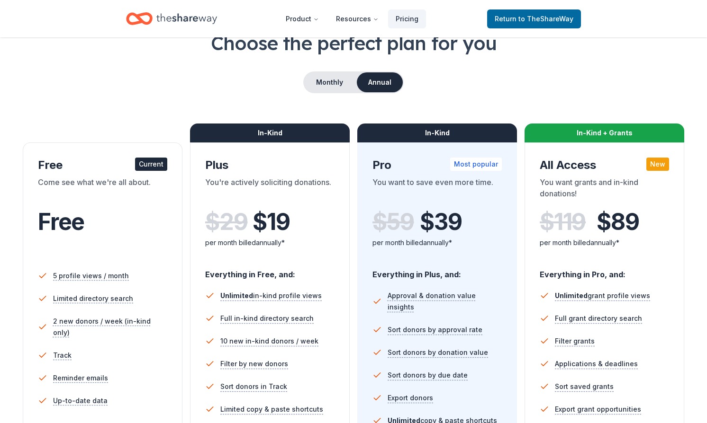
scroll to position [62, 0]
